Goal: Task Accomplishment & Management: Manage account settings

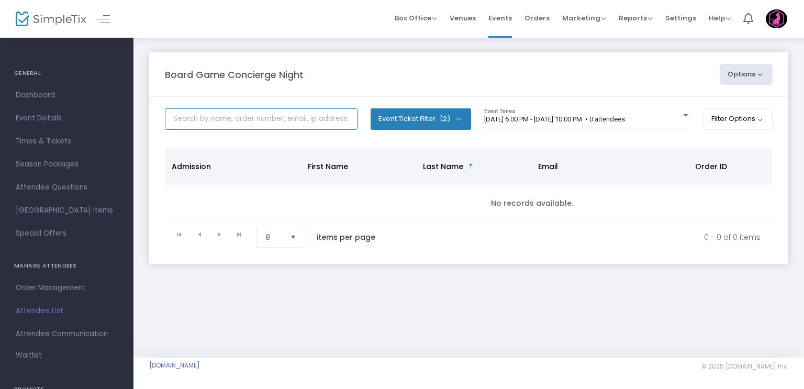
click at [302, 123] on input "text" at bounding box center [261, 118] width 193 height 21
click at [444, 117] on span "(2)" at bounding box center [444, 119] width 10 height 8
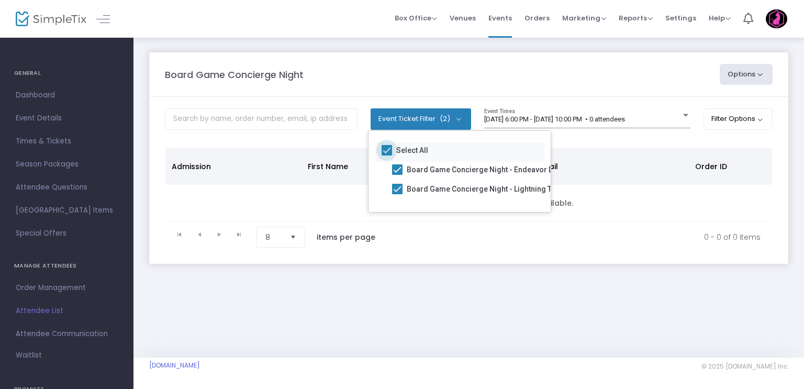
click at [386, 148] on span at bounding box center [386, 150] width 10 height 10
click at [386, 155] on input "Select All" at bounding box center [386, 155] width 1 height 1
checkbox input "false"
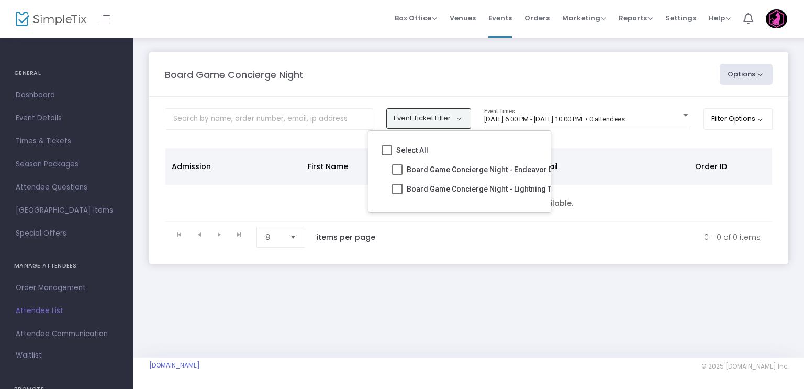
click at [394, 188] on span at bounding box center [397, 189] width 10 height 10
click at [397, 194] on input "Board Game Concierge Night - Lightning Train" at bounding box center [397, 194] width 1 height 1
checkbox input "true"
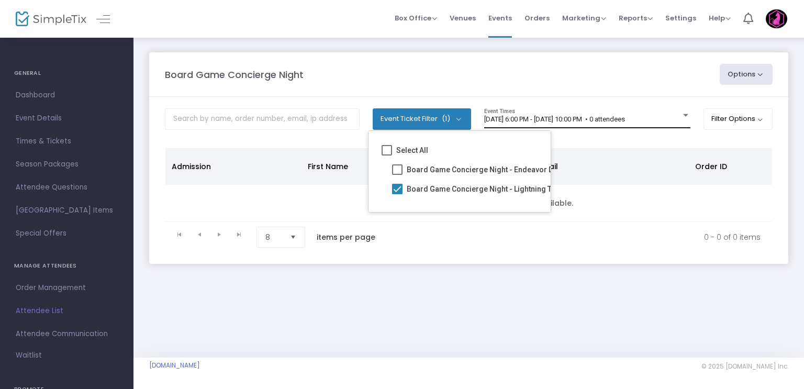
click at [500, 114] on div "[DATE] 6:00 PM - [DATE] 10:00 PM • 0 attendees Event Times" at bounding box center [587, 118] width 206 height 20
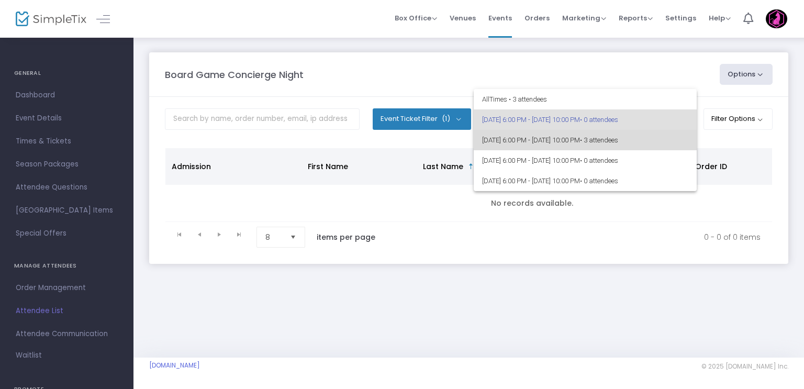
click at [517, 144] on span "[DATE] 6:00 PM - [DATE] 10:00 PM • 3 attendees" at bounding box center [585, 140] width 206 height 20
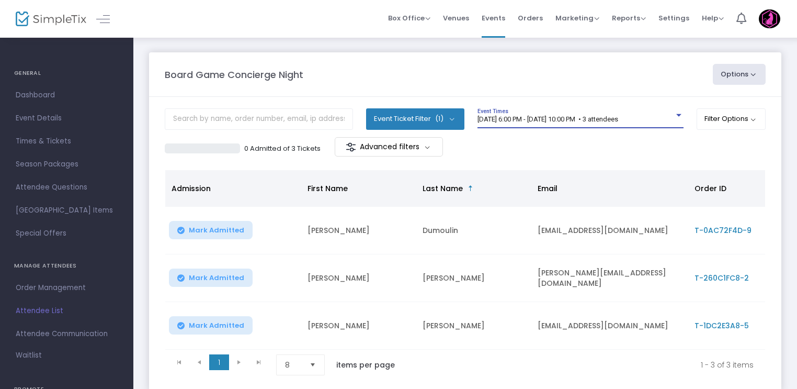
click at [364, 232] on td "[PERSON_NAME]" at bounding box center [358, 231] width 115 height 48
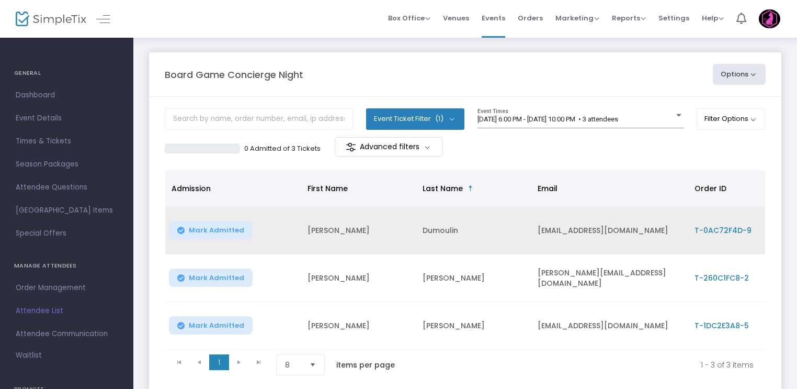
click at [430, 233] on td "Dumoulin" at bounding box center [473, 231] width 115 height 48
click at [701, 231] on span "T-0AC72F4D-9" at bounding box center [723, 230] width 57 height 10
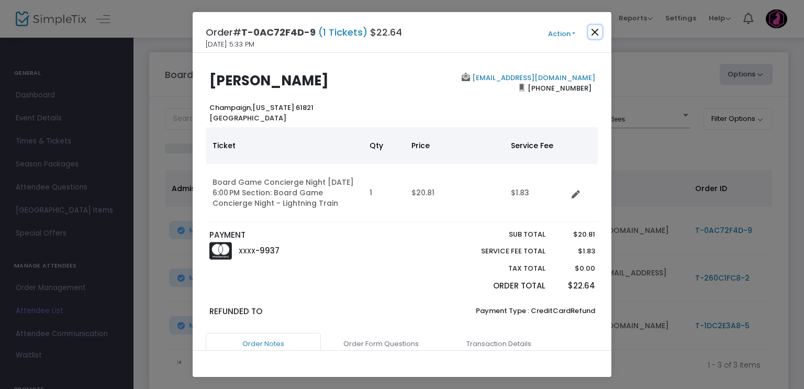
click at [595, 30] on button "Close" at bounding box center [595, 32] width 14 height 14
